Goal: Book appointment/travel/reservation

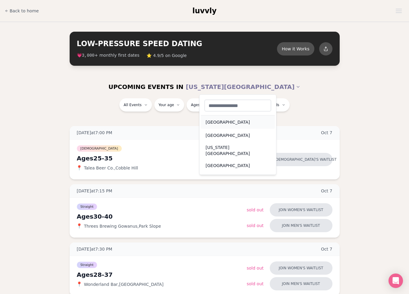
click at [223, 124] on div "[GEOGRAPHIC_DATA]" at bounding box center [238, 121] width 74 height 13
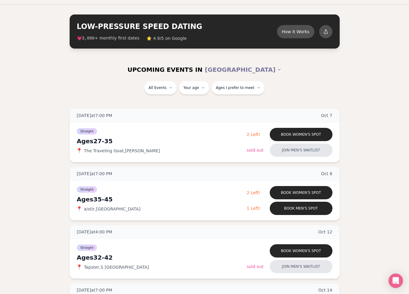
scroll to position [11, 0]
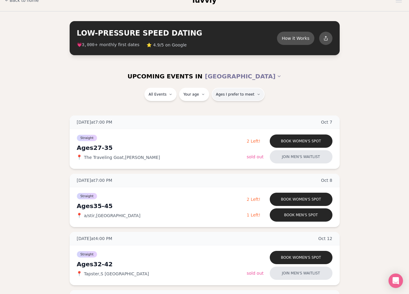
click at [229, 95] on span "Ages I prefer to meet" at bounding box center [235, 94] width 39 height 5
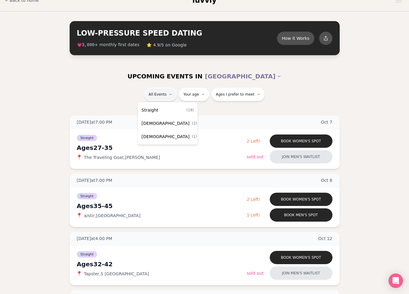
click at [167, 135] on div "[DEMOGRAPHIC_DATA] ( 1 )" at bounding box center [167, 136] width 57 height 13
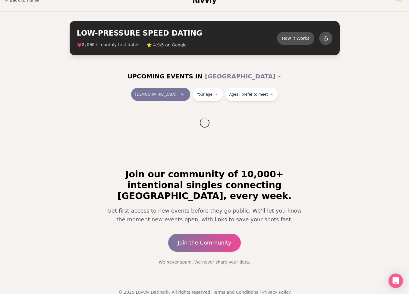
scroll to position [10, 0]
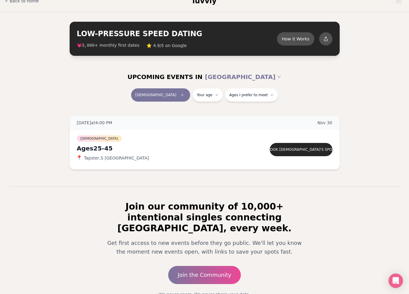
click at [159, 97] on button "[DEMOGRAPHIC_DATA]" at bounding box center [160, 94] width 59 height 13
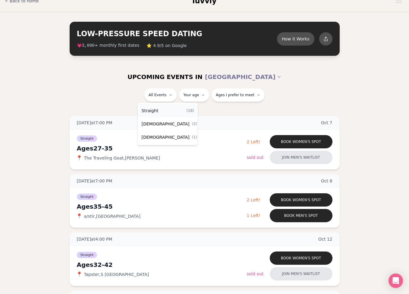
click at [155, 108] on span "Straight" at bounding box center [150, 111] width 17 height 6
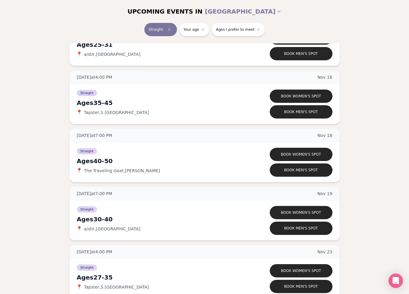
scroll to position [1008, 0]
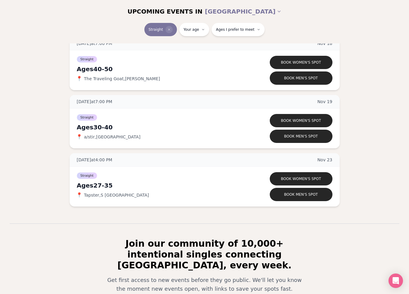
click at [170, 30] on icon "Clear event type filter" at bounding box center [169, 30] width 2 height 2
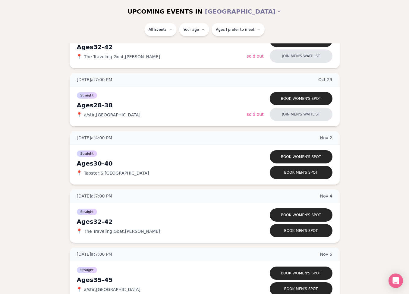
scroll to position [453, 0]
